Goal: Check status: Check status

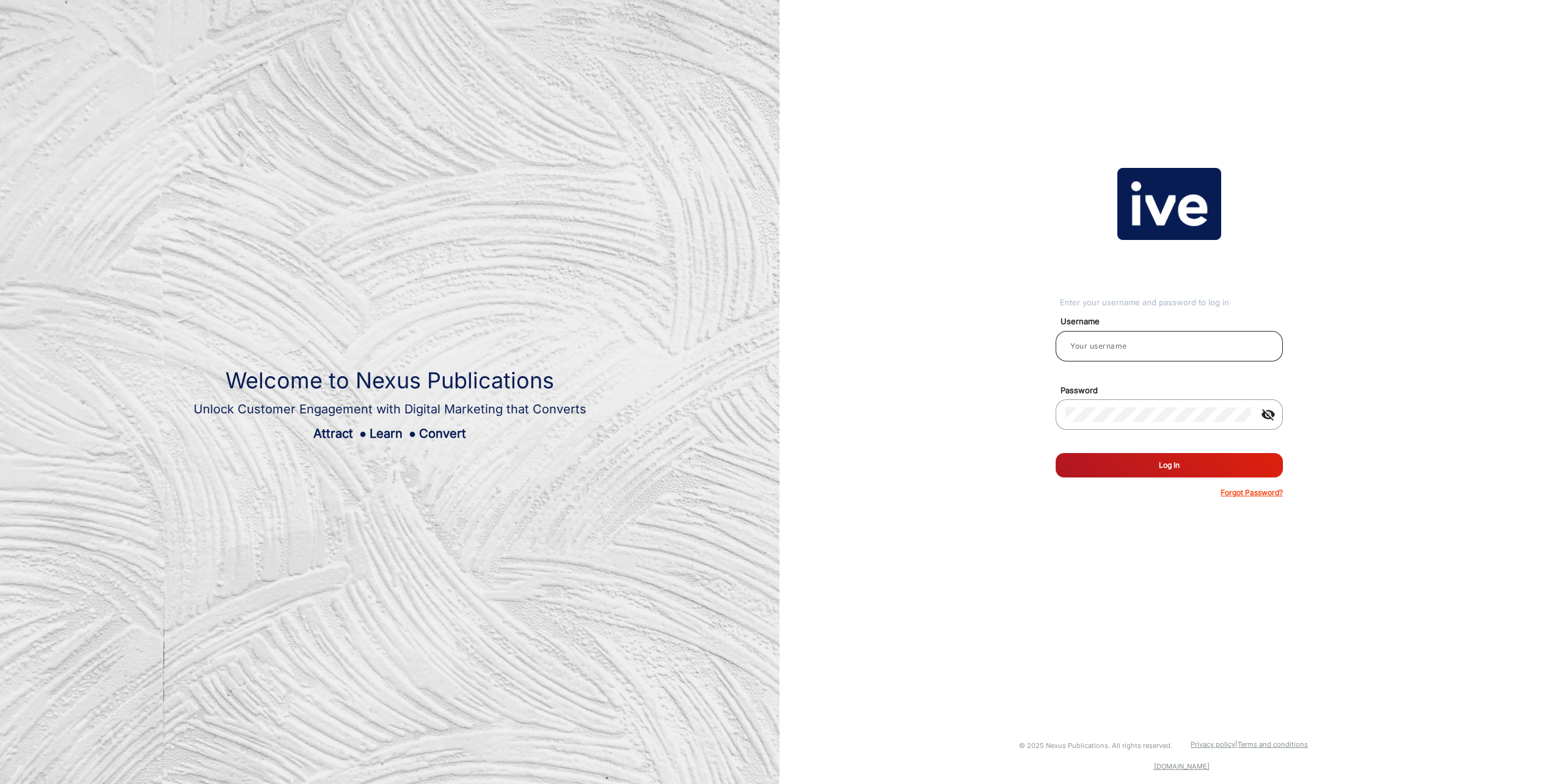
click at [1154, 349] on input "email" at bounding box center [1169, 346] width 208 height 15
type input "[PERSON_NAME]"
click at [1056, 453] on button "Log In" at bounding box center [1170, 465] width 227 height 24
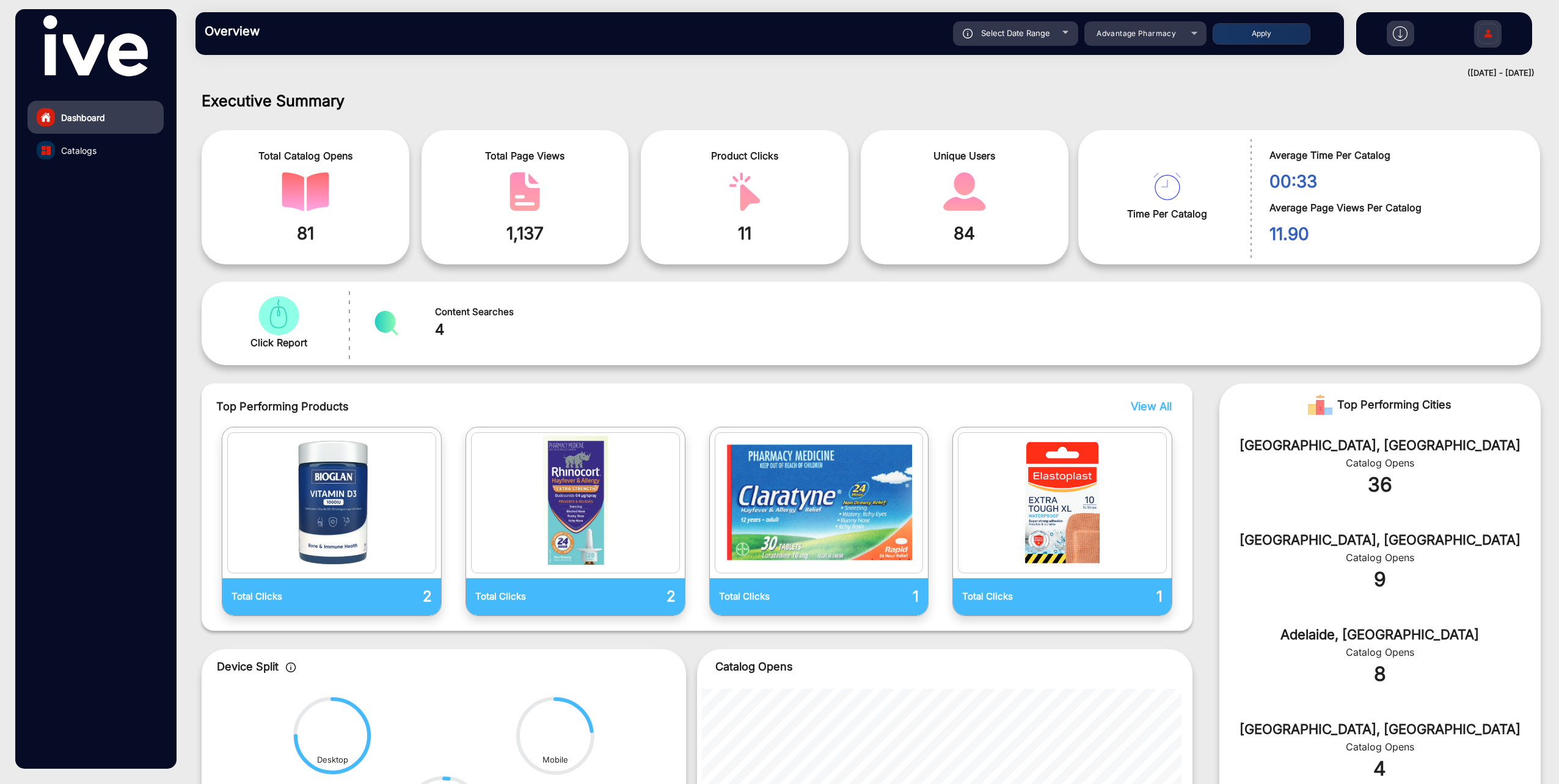
click at [1061, 32] on div "Select Date Range" at bounding box center [1016, 33] width 126 height 24
type input "[DATE]"
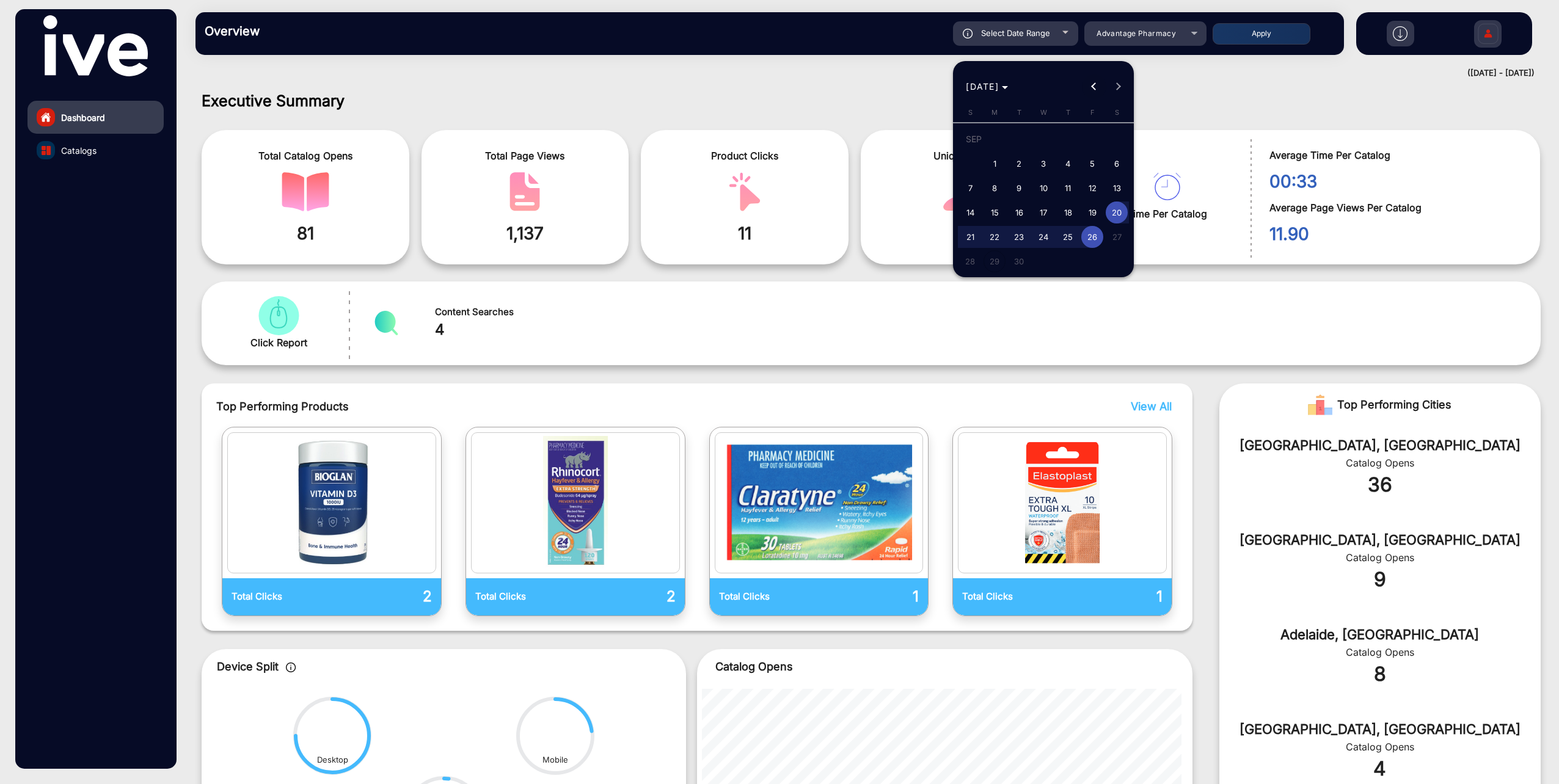
click at [1093, 86] on button "Previous month" at bounding box center [1094, 86] width 24 height 24
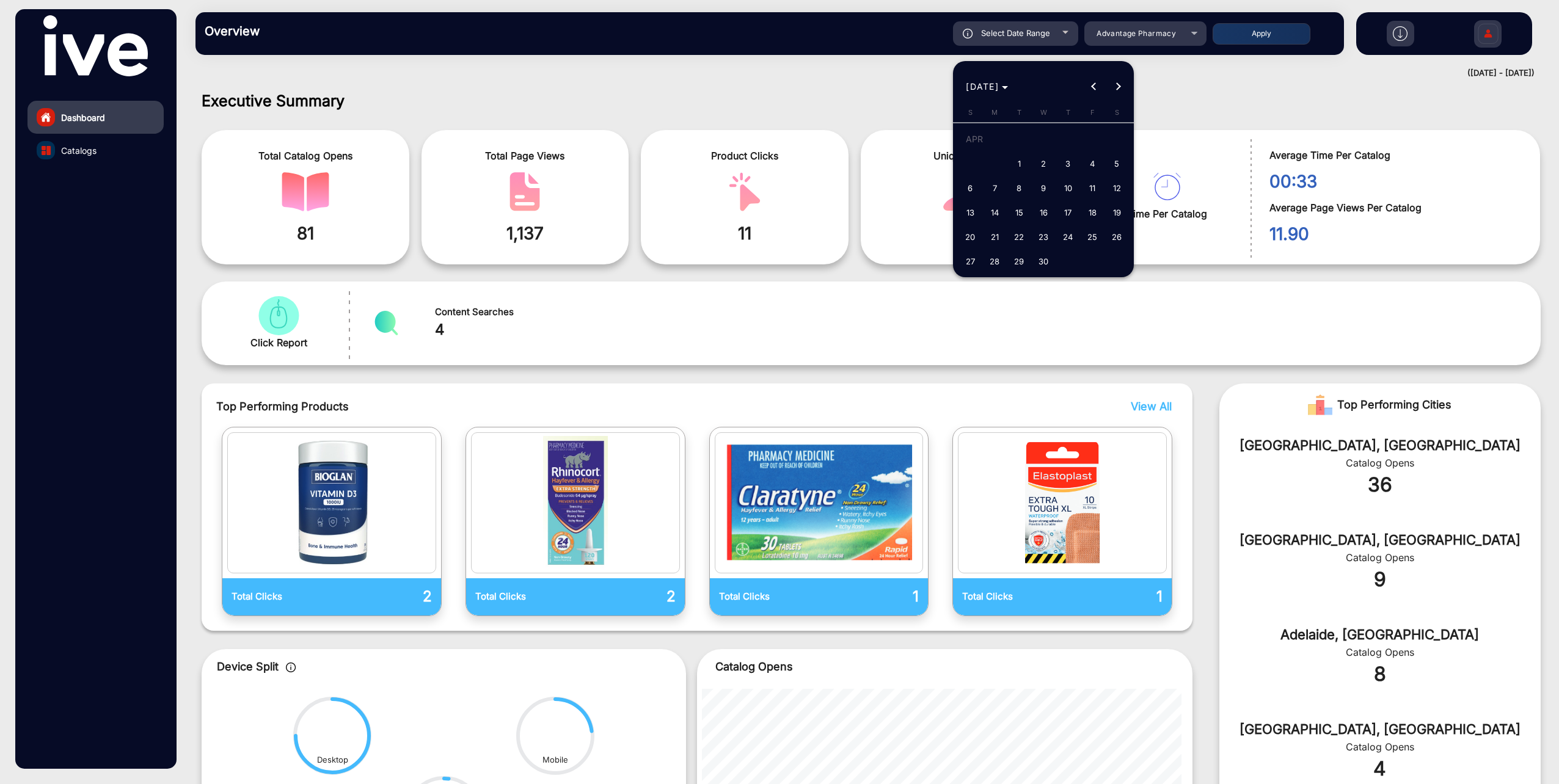
click at [1021, 161] on span "1" at bounding box center [1019, 164] width 22 height 22
type input "[DATE]"
click at [1121, 83] on span "Next month" at bounding box center [1118, 86] width 24 height 24
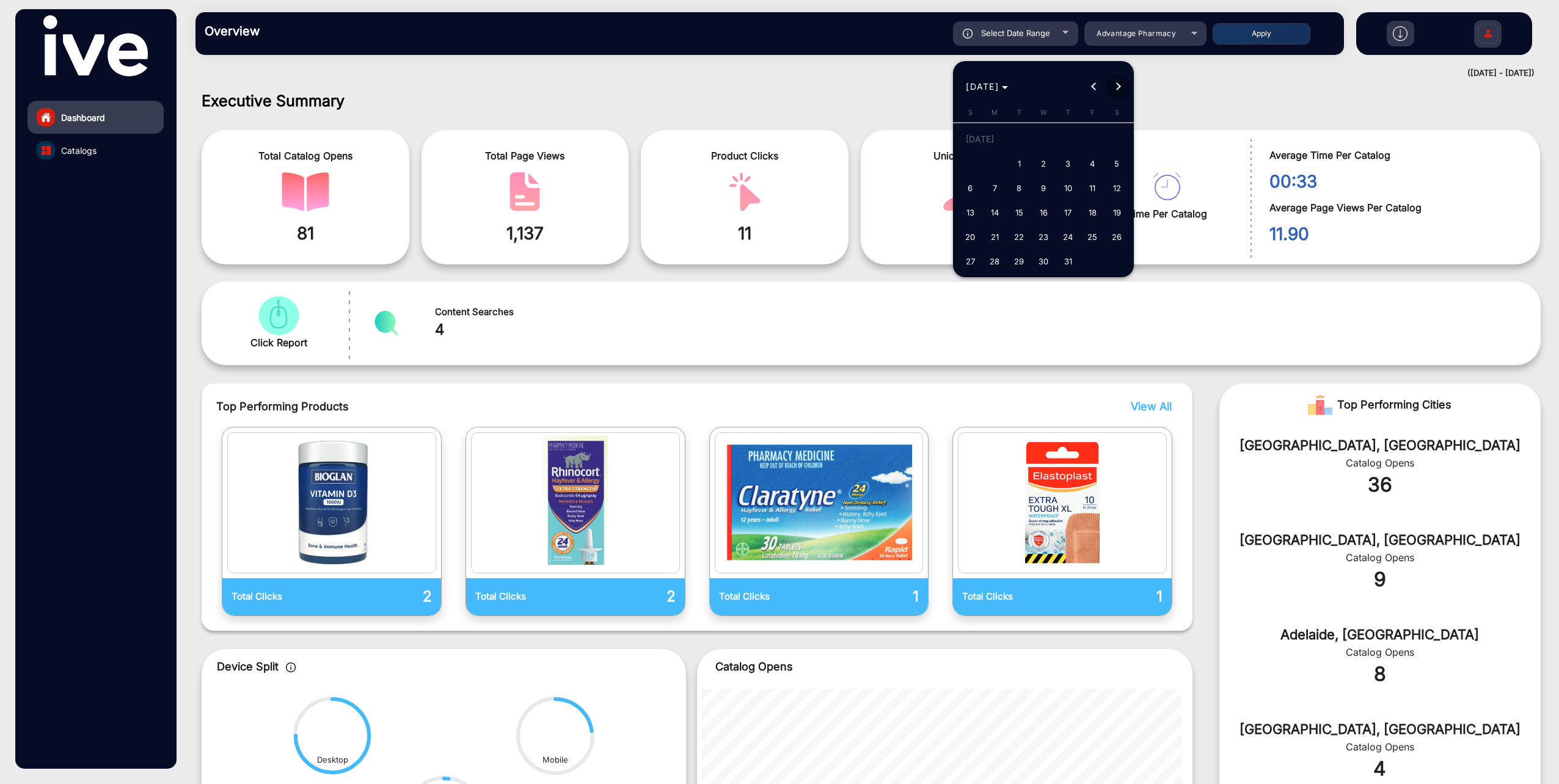
click at [1121, 83] on span "Next month" at bounding box center [1118, 86] width 24 height 24
click at [1096, 233] on span "26" at bounding box center [1092, 237] width 22 height 22
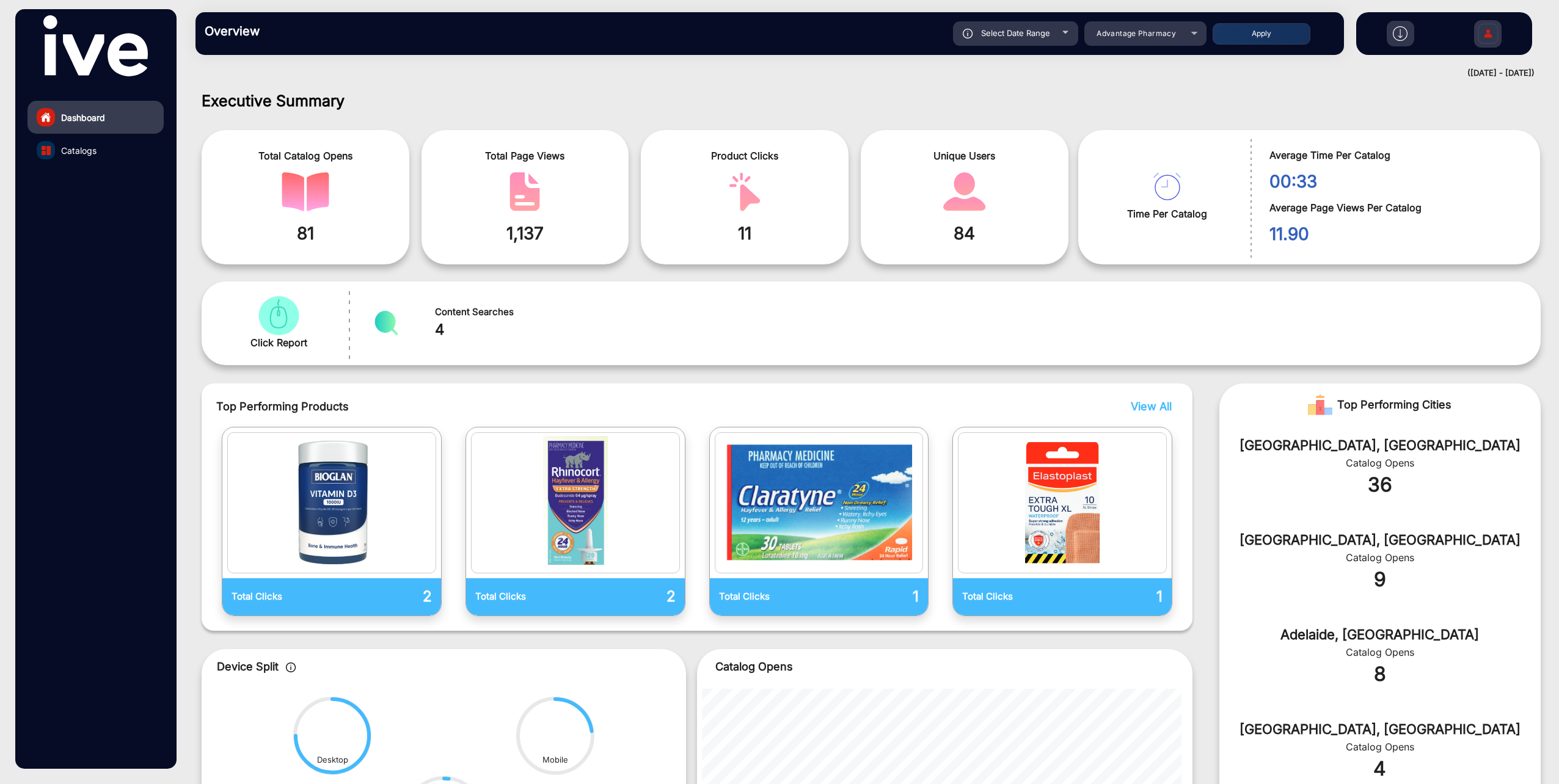
type input "[DATE]"
click at [1148, 32] on span "Advantage Pharmacy" at bounding box center [1137, 33] width 80 height 9
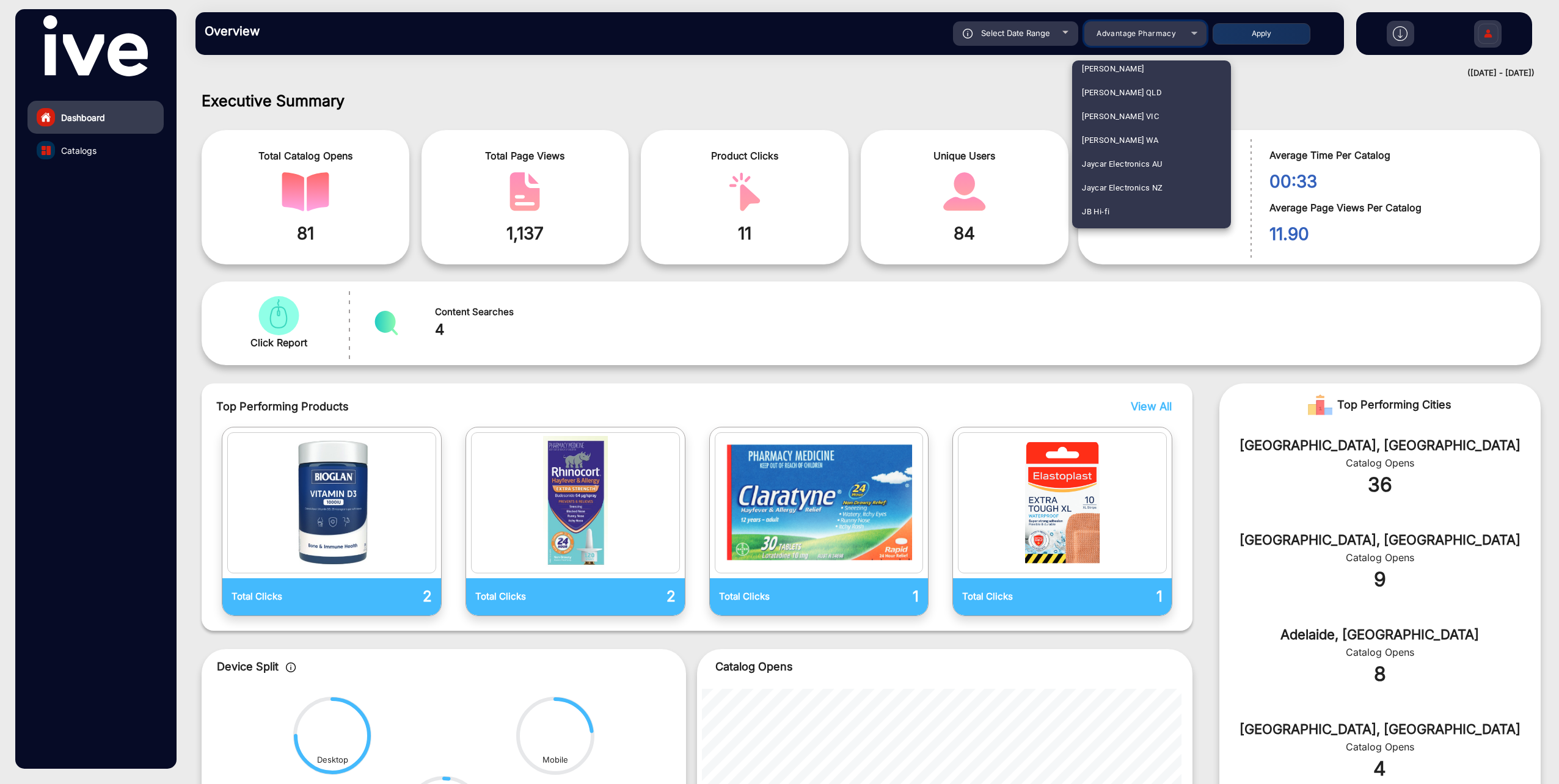
scroll to position [1099, 0]
